Goal: Transaction & Acquisition: Purchase product/service

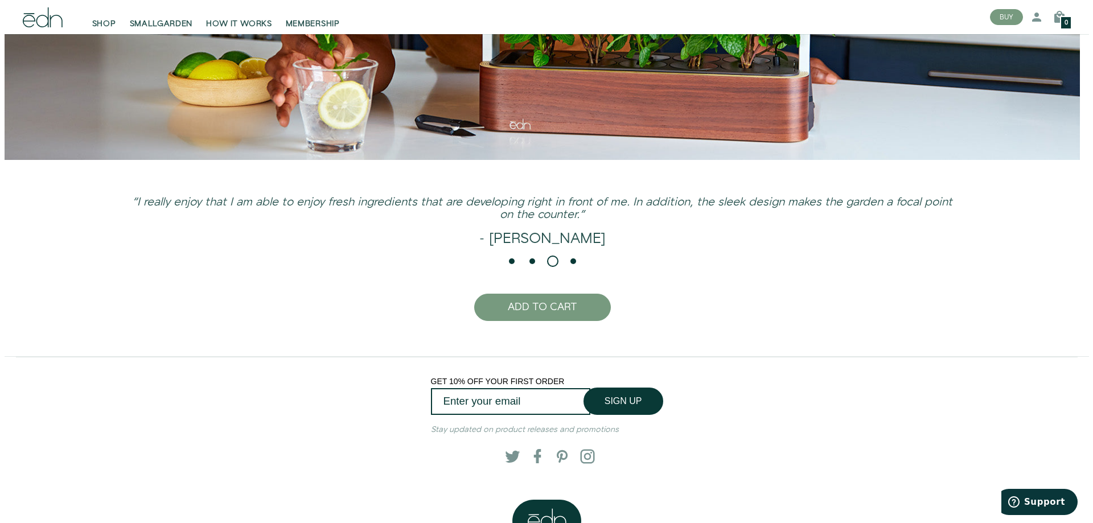
scroll to position [2912, 0]
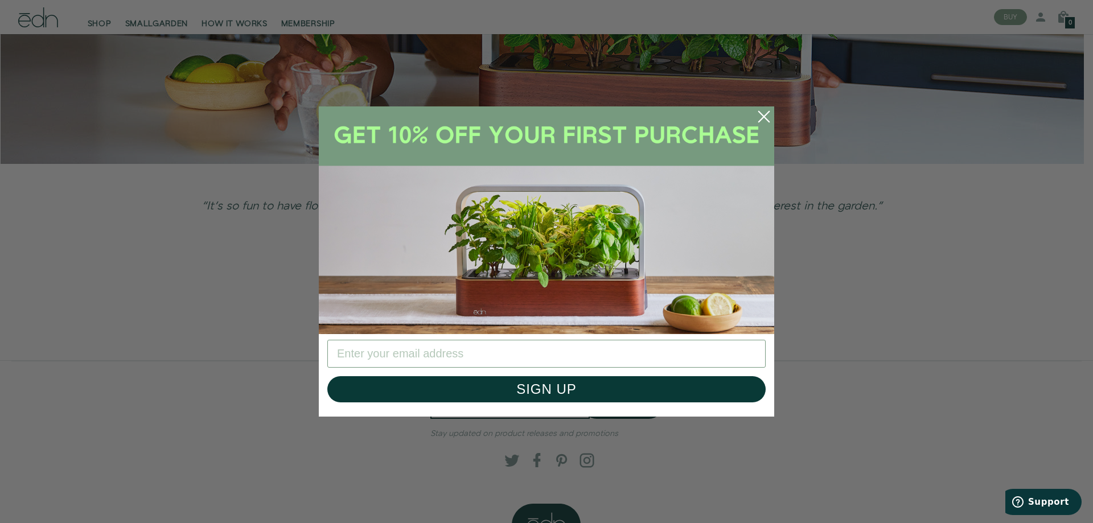
click at [766, 116] on circle "Close dialog" at bounding box center [763, 116] width 25 height 25
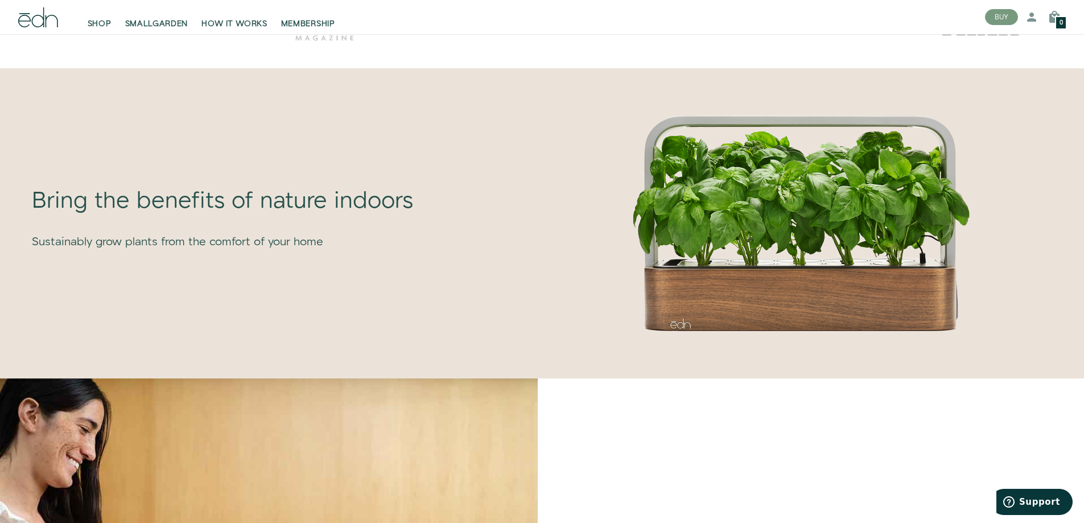
scroll to position [644, 0]
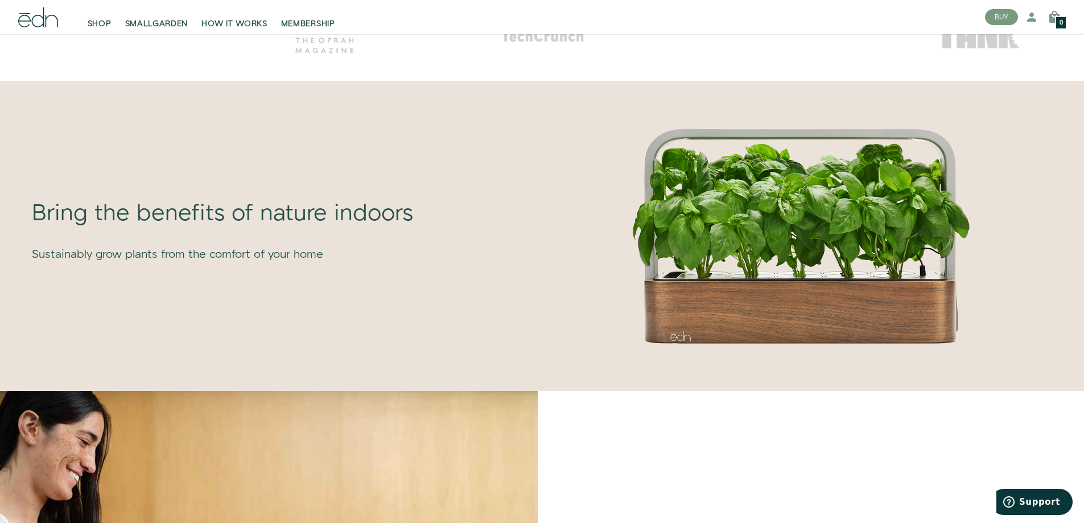
click at [513, 273] on div "Bring the benefits of nature indoors Sustainably grow plants from the comfort o…" at bounding box center [273, 230] width 529 height 208
click at [650, 273] on img at bounding box center [802, 235] width 342 height 219
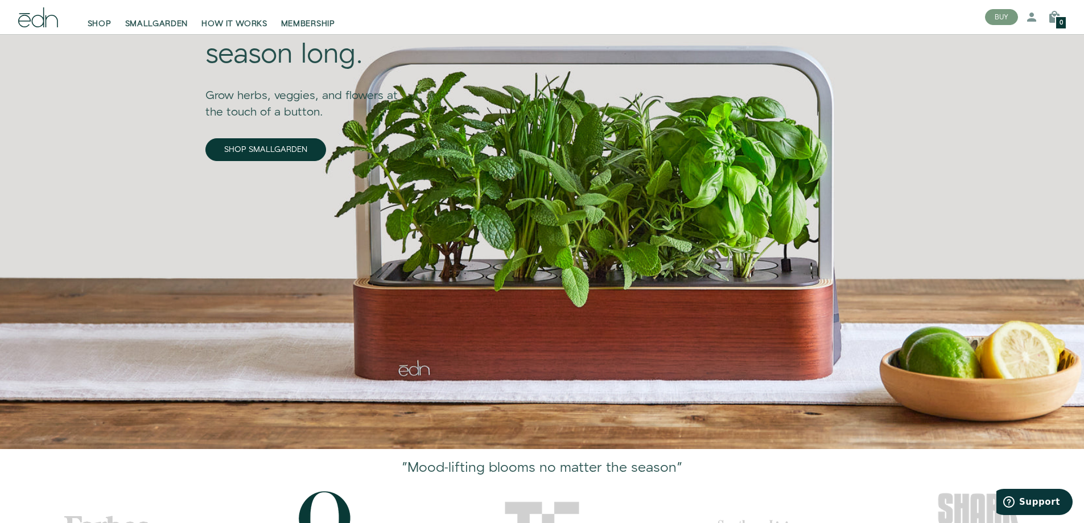
scroll to position [75, 0]
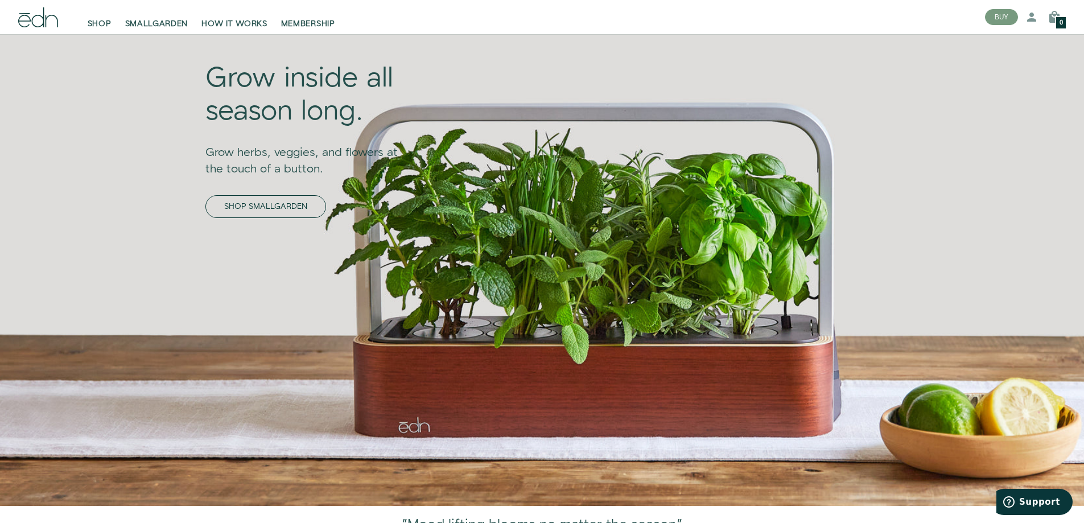
click at [205, 202] on link "SHOP SMALLGARDEN" at bounding box center [265, 206] width 121 height 23
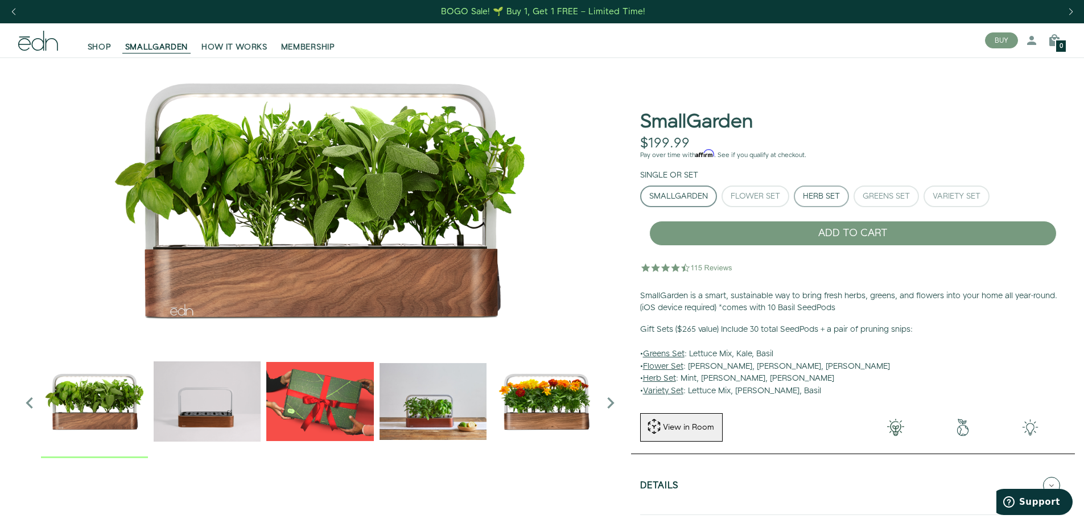
click at [828, 194] on div "Herb Set" at bounding box center [821, 196] width 37 height 8
